Goal: Task Accomplishment & Management: Manage account settings

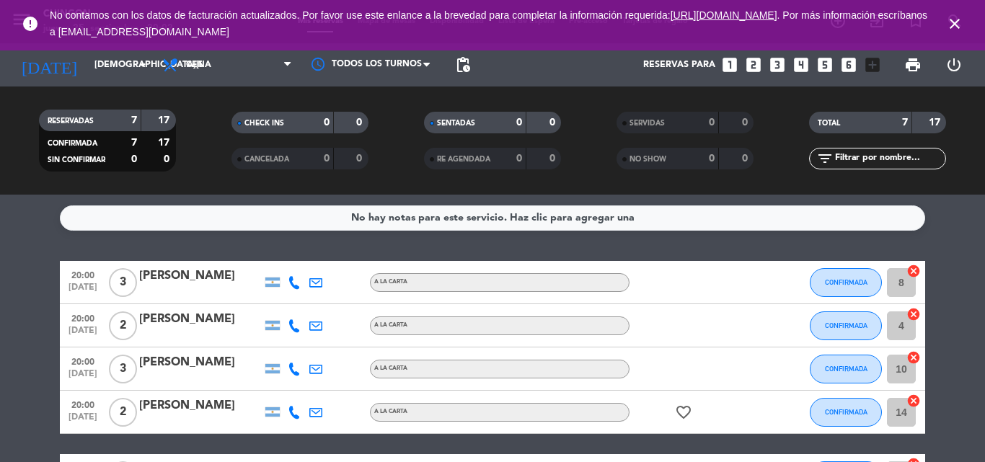
click at [947, 30] on icon "close" at bounding box center [954, 23] width 17 height 17
click at [953, 25] on icon "close" at bounding box center [954, 23] width 17 height 17
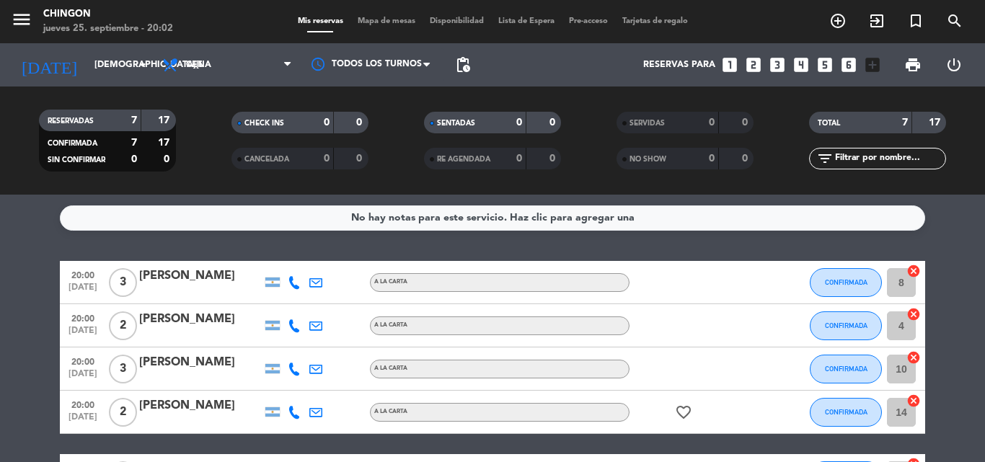
click at [384, 16] on div "Mis reservas Mapa de mesas Disponibilidad Lista de Espera Pre-acceso Tarjetas d…" at bounding box center [493, 21] width 404 height 13
click at [394, 21] on span "Mapa de mesas" at bounding box center [386, 21] width 72 height 8
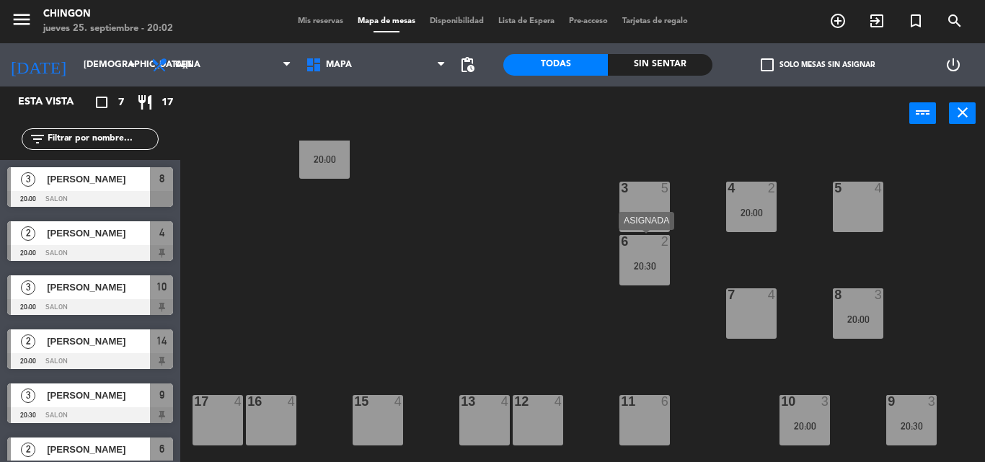
scroll to position [189, 0]
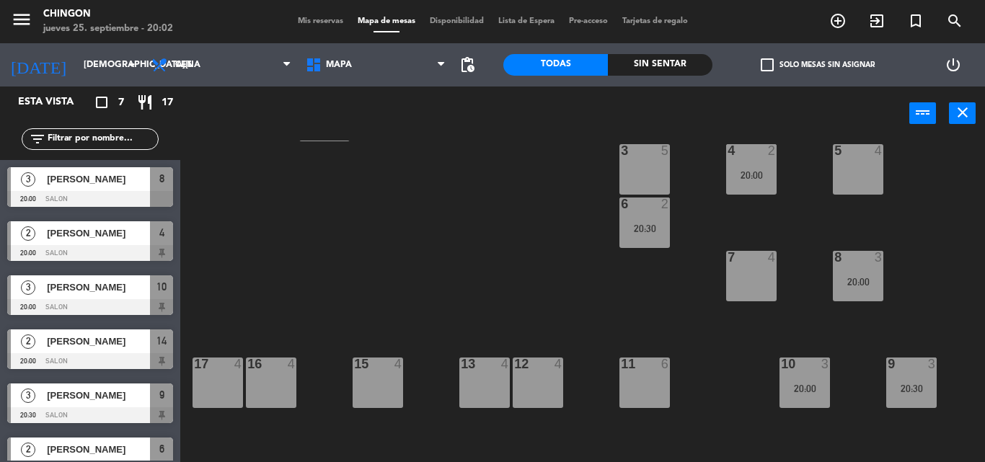
click at [667, 379] on div "11 6" at bounding box center [644, 383] width 50 height 50
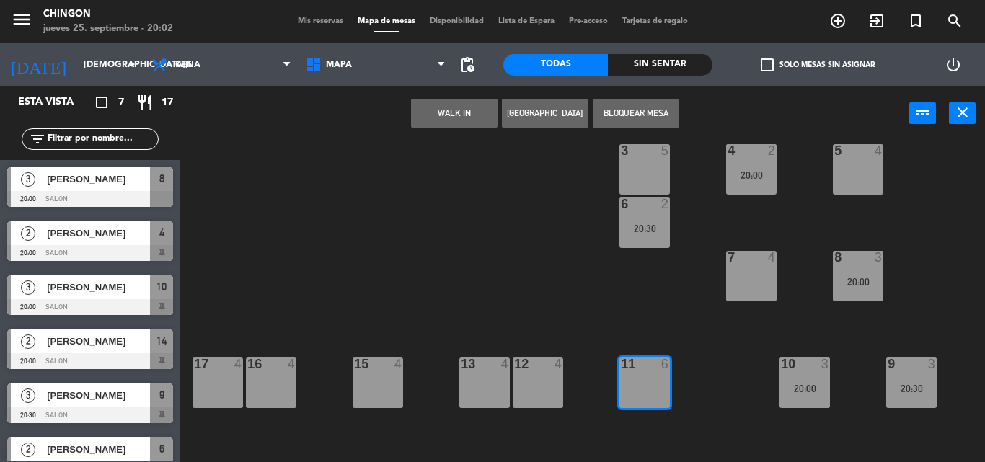
click at [611, 109] on button "Bloquear Mesa" at bounding box center [636, 113] width 87 height 29
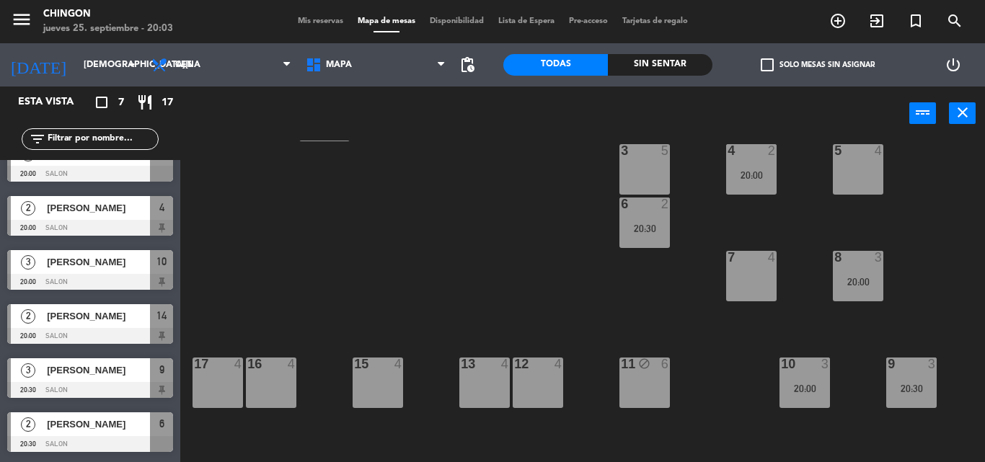
scroll to position [0, 0]
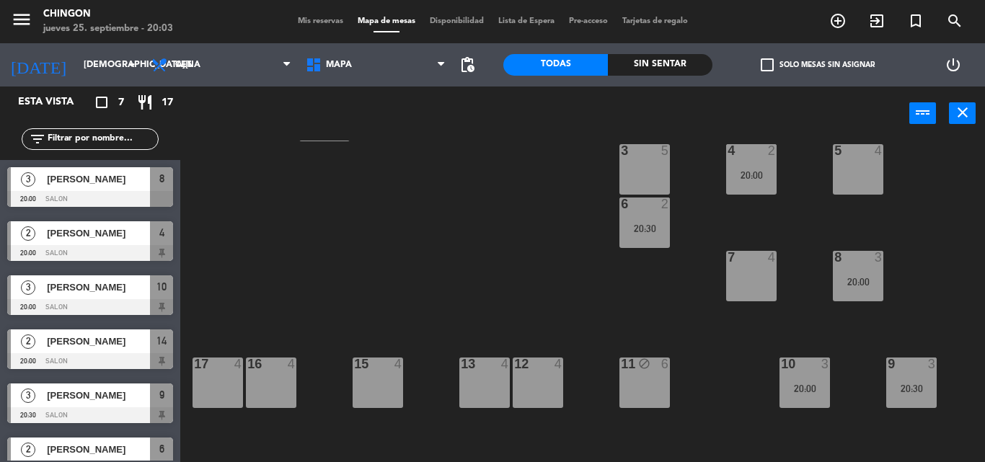
click at [100, 183] on span "[PERSON_NAME]" at bounding box center [98, 179] width 103 height 15
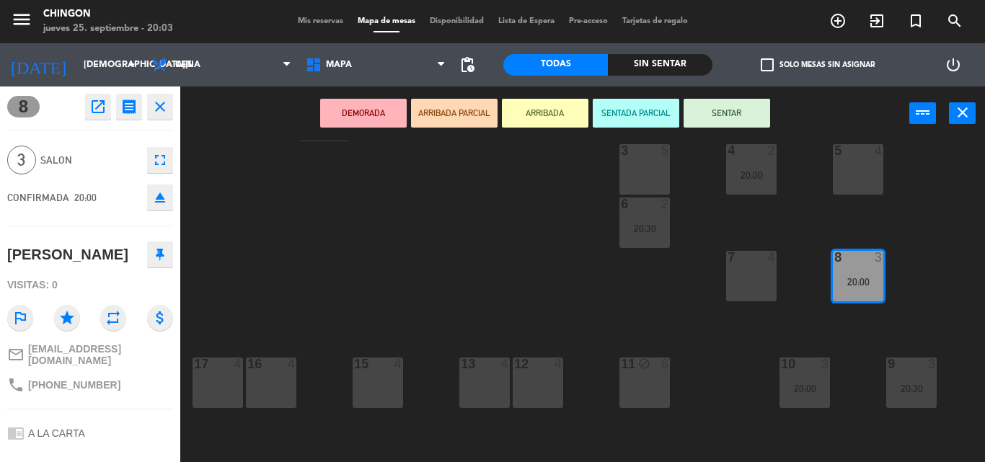
click at [20, 112] on span "8" at bounding box center [23, 107] width 32 height 22
click at [328, 15] on div "Mis reservas Mapa de mesas Disponibilidad Lista de Espera Pre-acceso Tarjetas d…" at bounding box center [493, 21] width 404 height 13
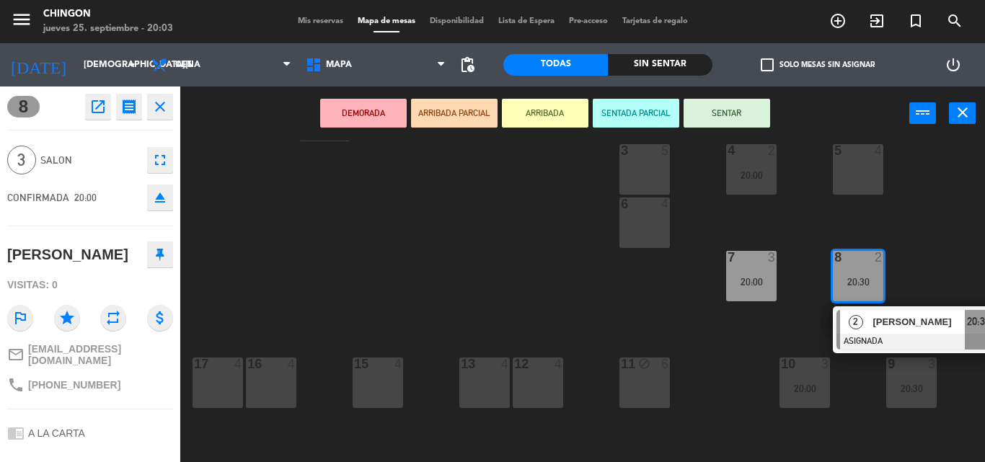
click at [324, 4] on div "menu Chingon jueves 25. septiembre - 20:03 Mis reservas Mapa de mesas Disponibi…" at bounding box center [492, 21] width 985 height 43
click at [315, 19] on span "Mis reservas" at bounding box center [321, 21] width 60 height 8
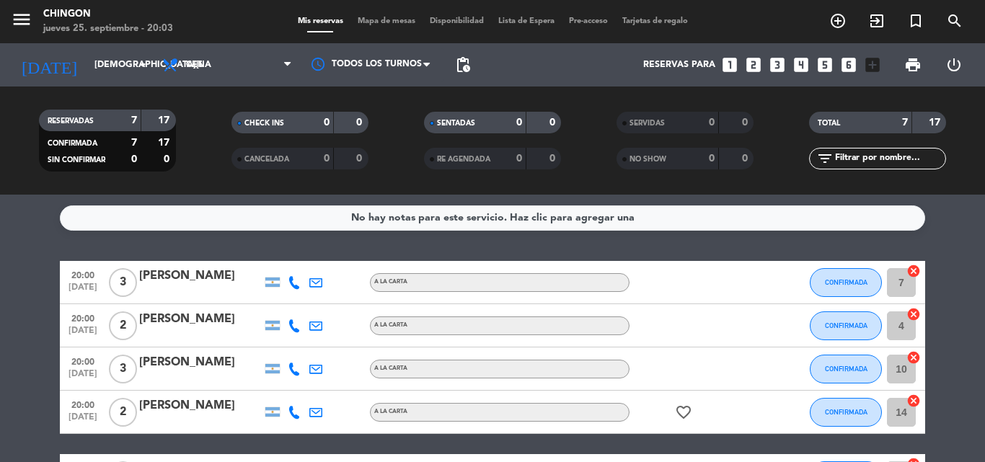
click at [197, 288] on div at bounding box center [200, 292] width 123 height 12
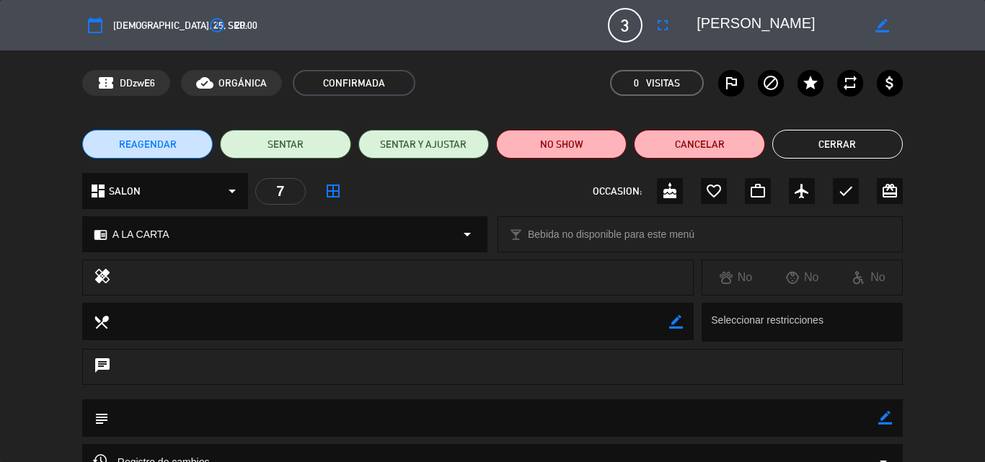
click at [336, 185] on icon "border_all" at bounding box center [332, 190] width 17 height 17
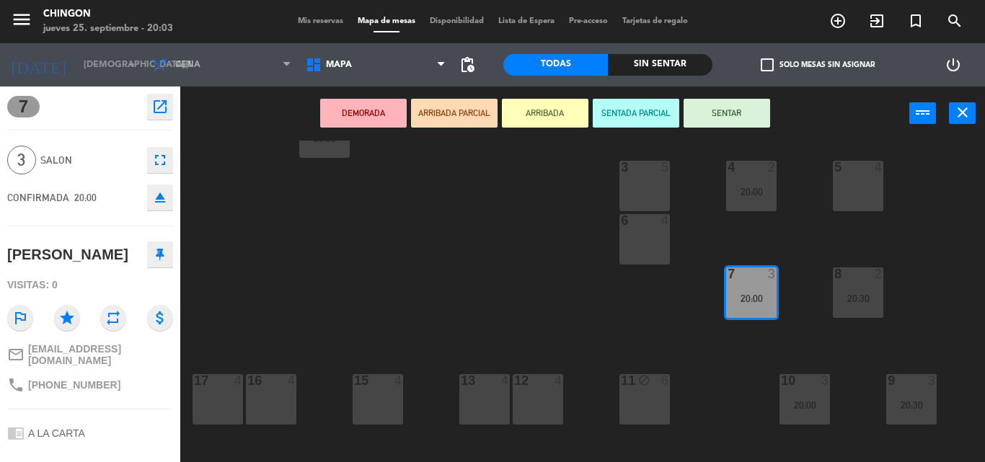
scroll to position [189, 0]
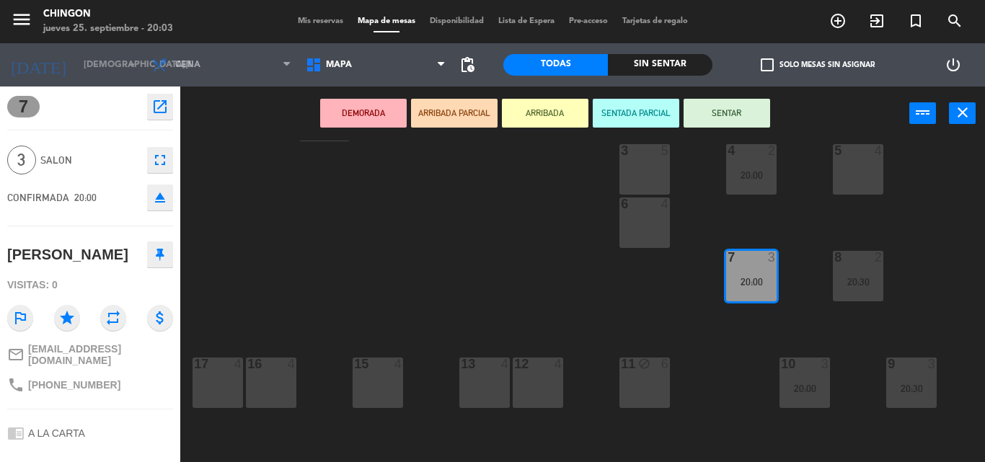
click at [661, 377] on div "11 block 6" at bounding box center [644, 383] width 50 height 50
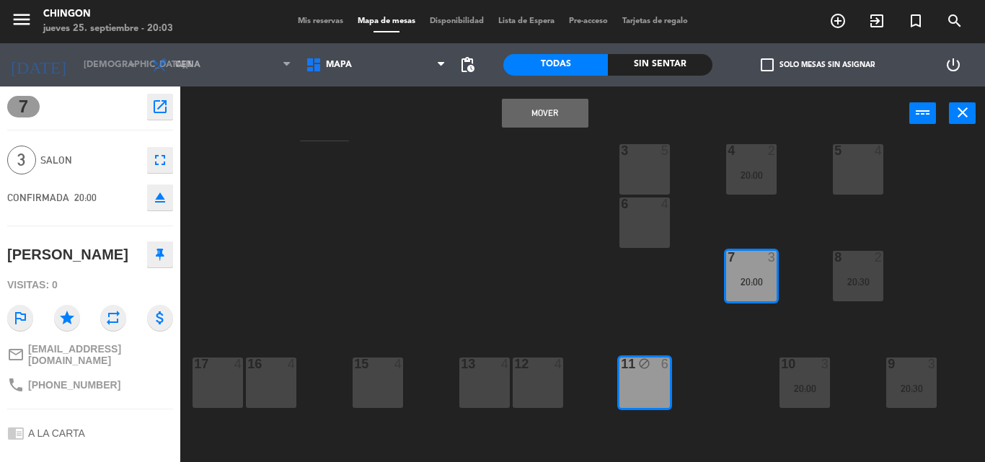
click at [522, 123] on button "Mover" at bounding box center [545, 113] width 87 height 29
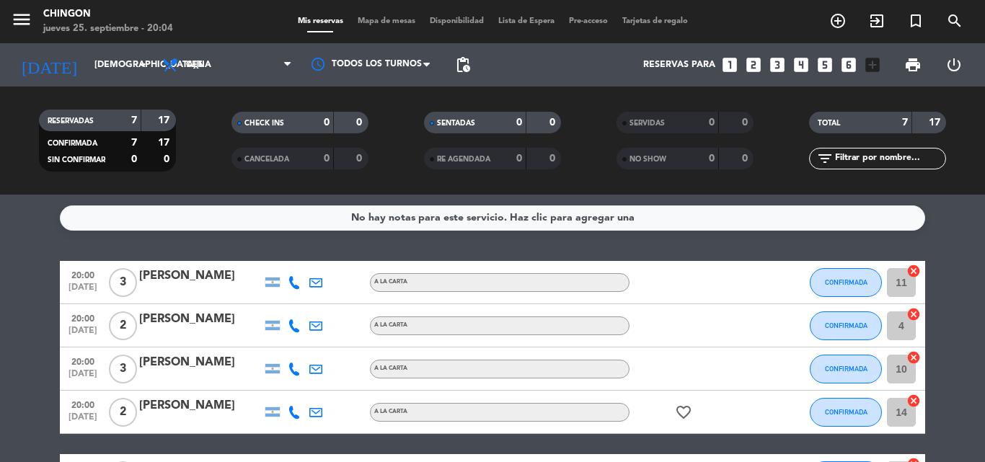
click at [175, 288] on div at bounding box center [200, 292] width 123 height 12
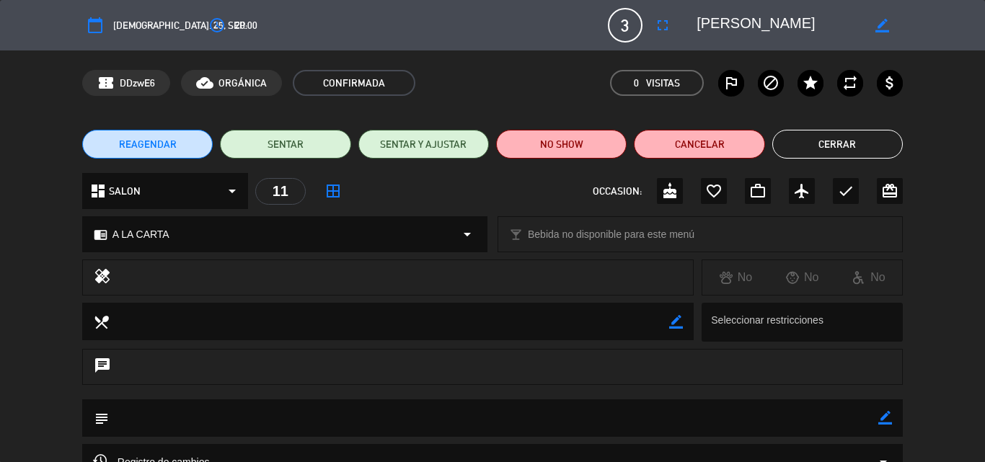
click at [629, 27] on span "3" at bounding box center [625, 25] width 35 height 35
click at [661, 30] on icon "fullscreen" at bounding box center [662, 25] width 17 height 17
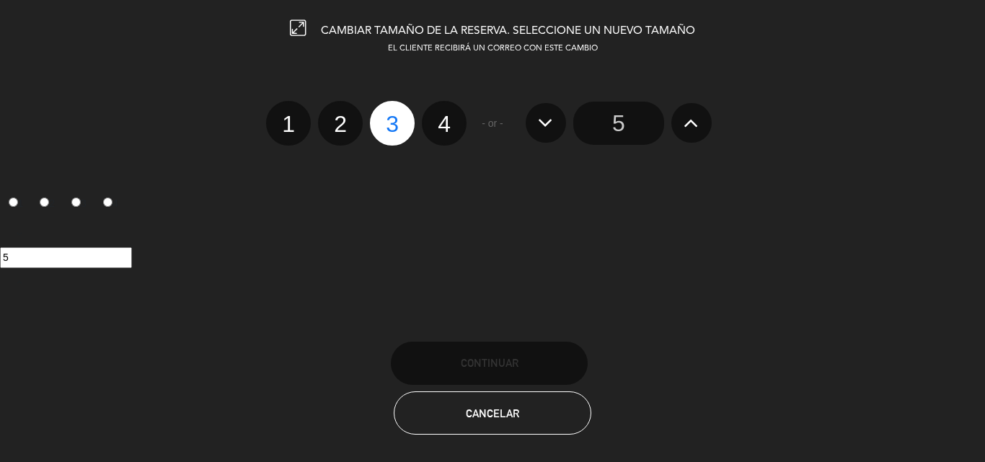
click at [700, 127] on button at bounding box center [691, 122] width 40 height 39
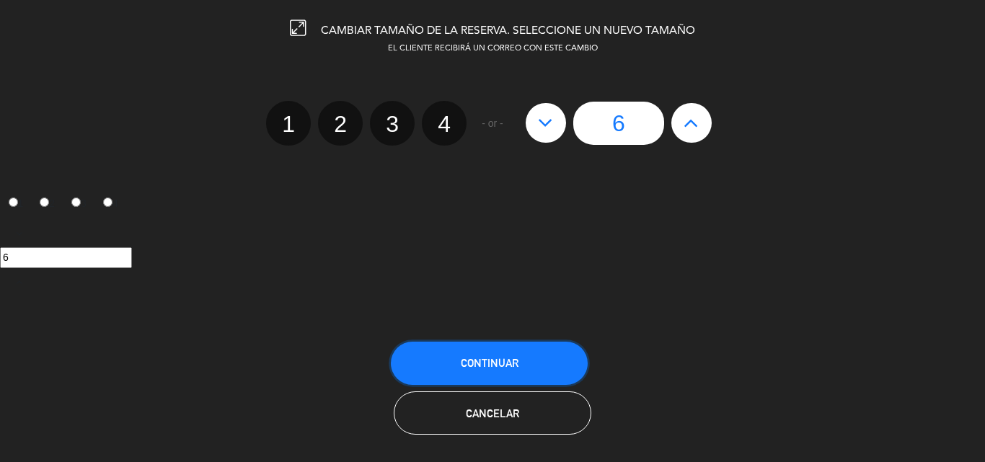
click at [473, 363] on span "Continuar" at bounding box center [490, 363] width 58 height 12
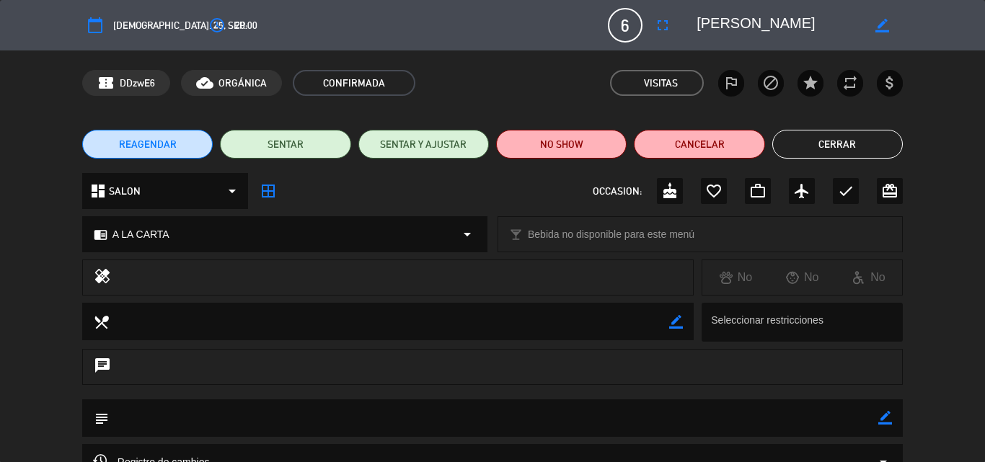
click at [266, 195] on icon "border_all" at bounding box center [268, 190] width 17 height 17
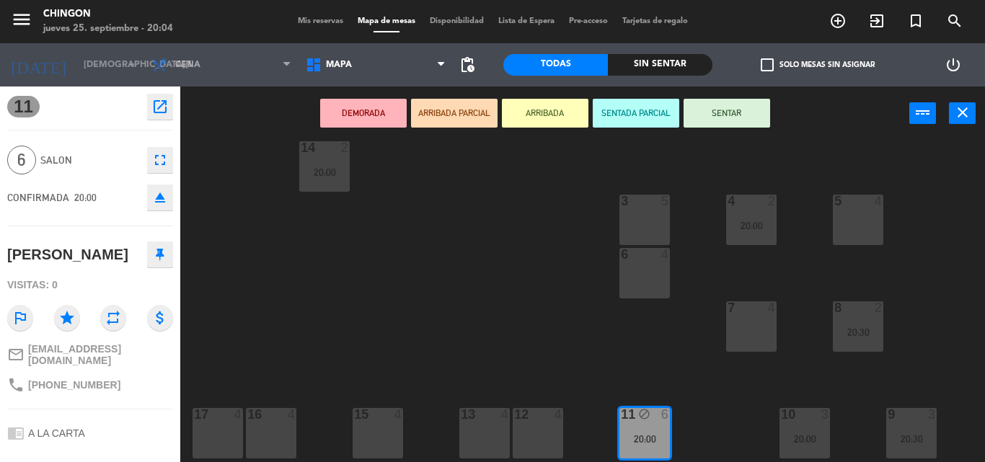
scroll to position [189, 0]
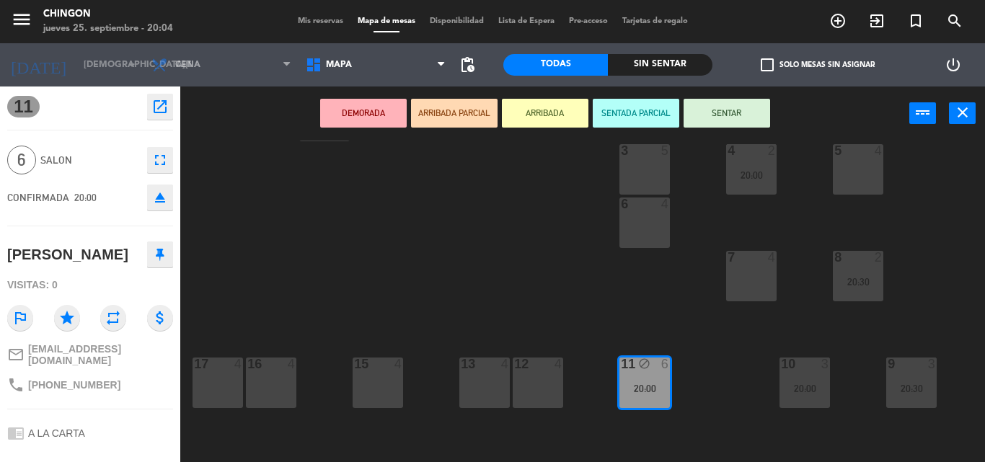
click at [530, 224] on div "1 2 20:30 2 5 A 1 B 1 C 1 D 1 E 1 F 1 100 8 101 8 102 8 14 2 20:00 60 2 61 2 3 …" at bounding box center [587, 302] width 795 height 322
click at [300, 24] on span "Mis reservas" at bounding box center [321, 21] width 60 height 8
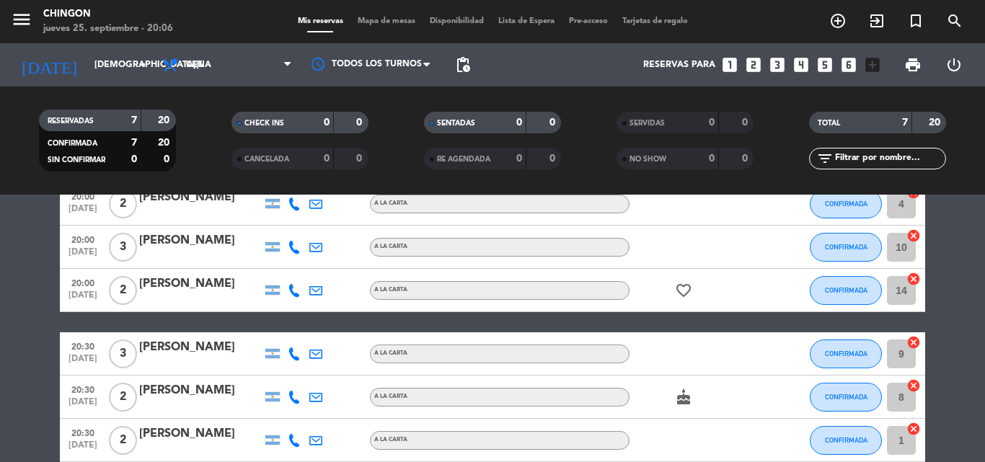
scroll to position [144, 0]
